Goal: Navigation & Orientation: Find specific page/section

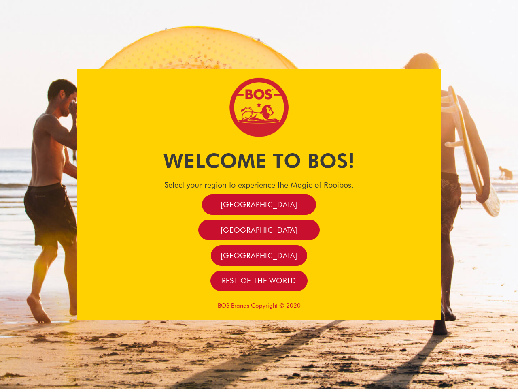
click at [259, 204] on span "[GEOGRAPHIC_DATA]" at bounding box center [259, 204] width 77 height 9
click at [259, 230] on span "[GEOGRAPHIC_DATA]" at bounding box center [259, 229] width 77 height 9
click at [259, 255] on span "[GEOGRAPHIC_DATA]" at bounding box center [259, 255] width 77 height 9
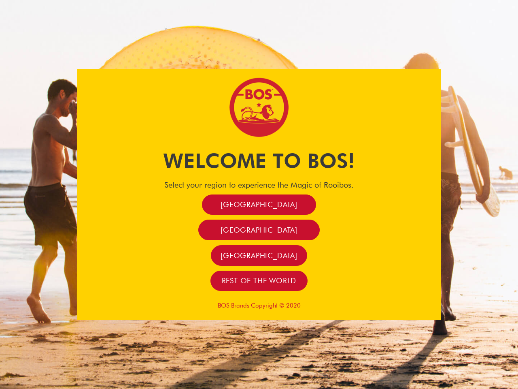
click at [259, 255] on span "[GEOGRAPHIC_DATA]" at bounding box center [259, 255] width 77 height 9
click at [259, 280] on span "Rest of the world" at bounding box center [259, 280] width 75 height 9
